Goal: Task Accomplishment & Management: Complete application form

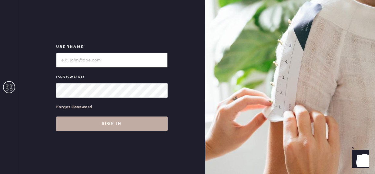
type input "reformationfillmore"
click at [118, 126] on button "Sign in" at bounding box center [112, 124] width 112 height 15
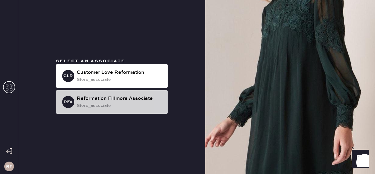
click at [135, 108] on div "store_associate" at bounding box center [120, 105] width 86 height 7
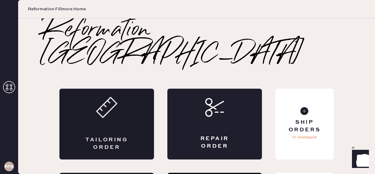
click at [110, 97] on icon at bounding box center [106, 107] width 21 height 21
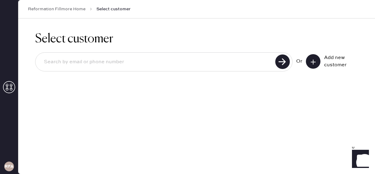
click at [201, 60] on input at bounding box center [156, 62] width 234 height 14
click at [318, 60] on button at bounding box center [313, 61] width 15 height 15
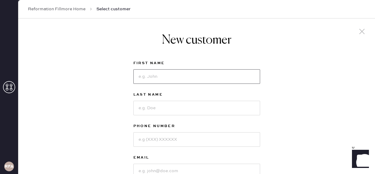
click at [160, 80] on input at bounding box center [196, 76] width 127 height 15
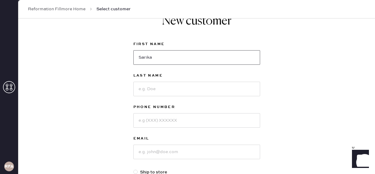
scroll to position [18, 0]
type input "Sarika"
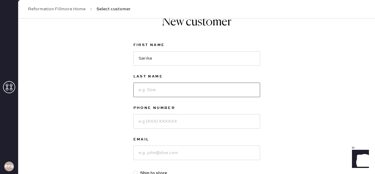
click at [170, 92] on input at bounding box center [196, 90] width 127 height 15
type input "Pawar"
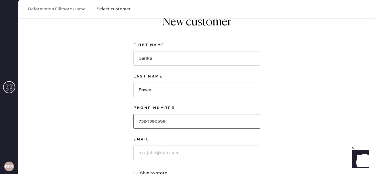
type input "7324393559"
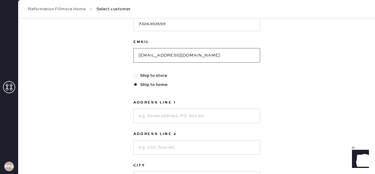
scroll to position [116, 0]
type input "[EMAIL_ADDRESS][DOMAIN_NAME]"
click at [152, 112] on input at bounding box center [196, 115] width 127 height 15
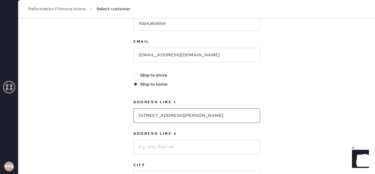
scroll to position [154, 0]
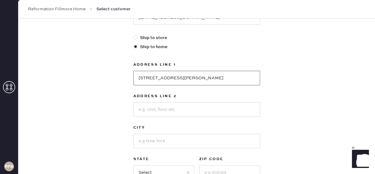
type input "[STREET_ADDRESS][PERSON_NAME]"
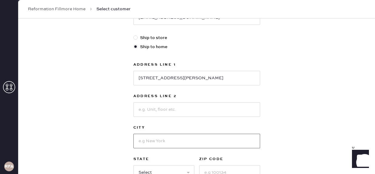
click at [163, 142] on input at bounding box center [196, 141] width 127 height 15
type input "[GEOGRAPHIC_DATA]"
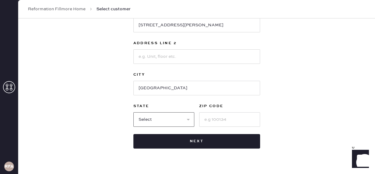
click at [170, 123] on select "Select AK AL AR AZ CA CO CT [GEOGRAPHIC_DATA] DE FL [GEOGRAPHIC_DATA] HI [GEOGR…" at bounding box center [163, 119] width 61 height 15
select select "CA"
click at [133, 112] on select "Select AK AL AR AZ CA CO CT [GEOGRAPHIC_DATA] DE FL [GEOGRAPHIC_DATA] HI [GEOGR…" at bounding box center [163, 119] width 61 height 15
click at [210, 118] on input at bounding box center [229, 119] width 61 height 15
type input "94102"
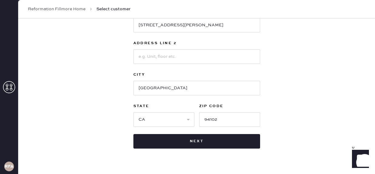
click at [320, 127] on div "New customer First Name [PERSON_NAME] Last Name [PERSON_NAME] Phone Number [PHO…" at bounding box center [196, 0] width 357 height 376
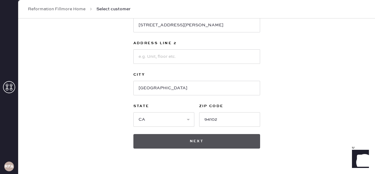
click at [228, 142] on button "Next" at bounding box center [196, 141] width 127 height 15
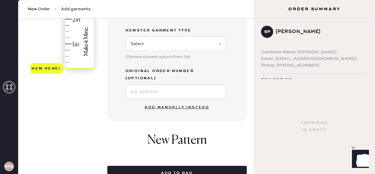
scroll to position [196, 0]
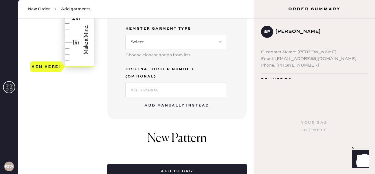
click at [182, 100] on button "Add manually instead" at bounding box center [177, 106] width 72 height 12
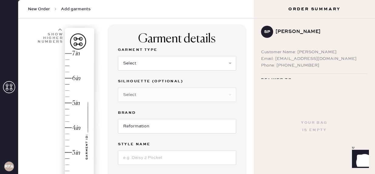
scroll to position [29, 0]
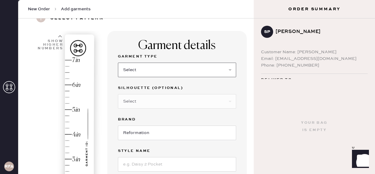
click at [176, 70] on select "Select Basic Skirt Jeans Leggings Pants Shorts Basic Sleeved Dress Basic Sleeve…" at bounding box center [177, 70] width 118 height 15
select select "2"
click at [118, 63] on select "Select Basic Skirt Jeans Leggings Pants Shorts Basic Sleeved Dress Basic Sleeve…" at bounding box center [177, 70] width 118 height 15
click at [176, 106] on select "Select Shorts Cropped Flare Boot Cut Straight Skinny Other" at bounding box center [177, 101] width 118 height 15
select select "5"
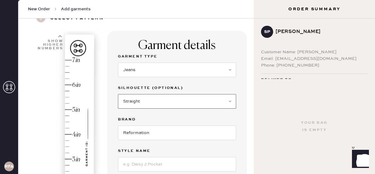
click at [118, 94] on select "Select Shorts Cropped Flare Boot Cut Straight Skinny Other" at bounding box center [177, 101] width 118 height 15
click at [172, 159] on input at bounding box center [177, 164] width 118 height 15
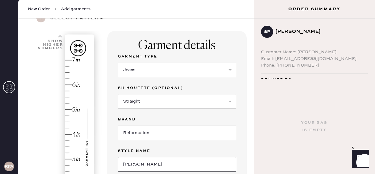
type input "[PERSON_NAME] LOW RISE SLOUCHY WIDE LEG JEANS"
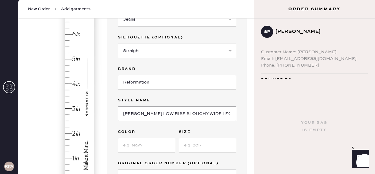
scroll to position [81, 0]
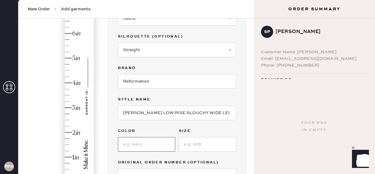
click at [149, 145] on input at bounding box center [146, 144] width 57 height 15
type input "Maggiore"
click at [205, 148] on input at bounding box center [207, 144] width 57 height 15
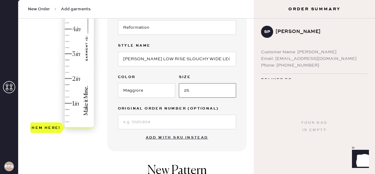
scroll to position [136, 0]
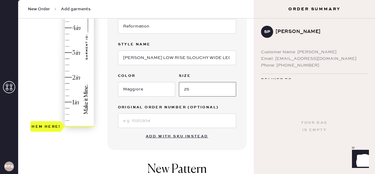
type input "25"
type input "4"
click at [71, 28] on div "Hem here!" at bounding box center [62, 40] width 65 height 179
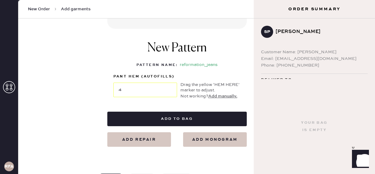
scroll to position [303, 0]
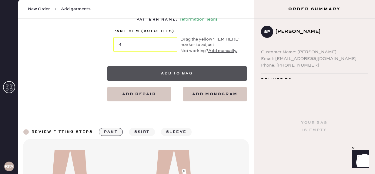
click at [186, 72] on button "Add to bag" at bounding box center [176, 73] width 139 height 15
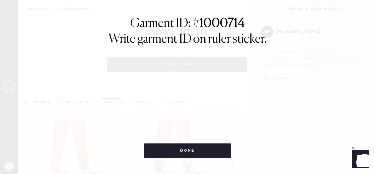
select select "2"
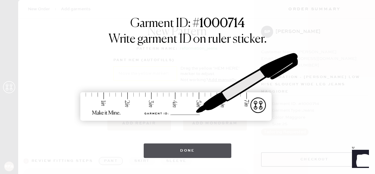
click at [207, 147] on button "Done" at bounding box center [188, 151] width 88 height 15
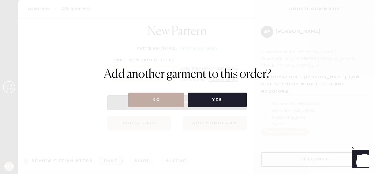
click at [165, 99] on button "No" at bounding box center [156, 100] width 56 height 15
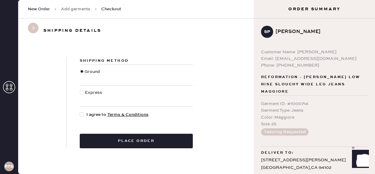
click at [83, 115] on div at bounding box center [82, 114] width 4 height 4
click at [80, 112] on input "I agree to Terms & Conditions" at bounding box center [80, 112] width 0 height 0
checkbox input "true"
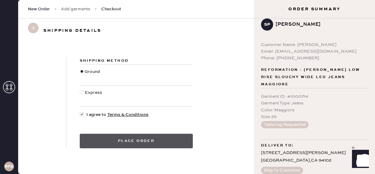
click at [168, 143] on button "Place order" at bounding box center [136, 141] width 113 height 15
